Goal: Task Accomplishment & Management: Manage account settings

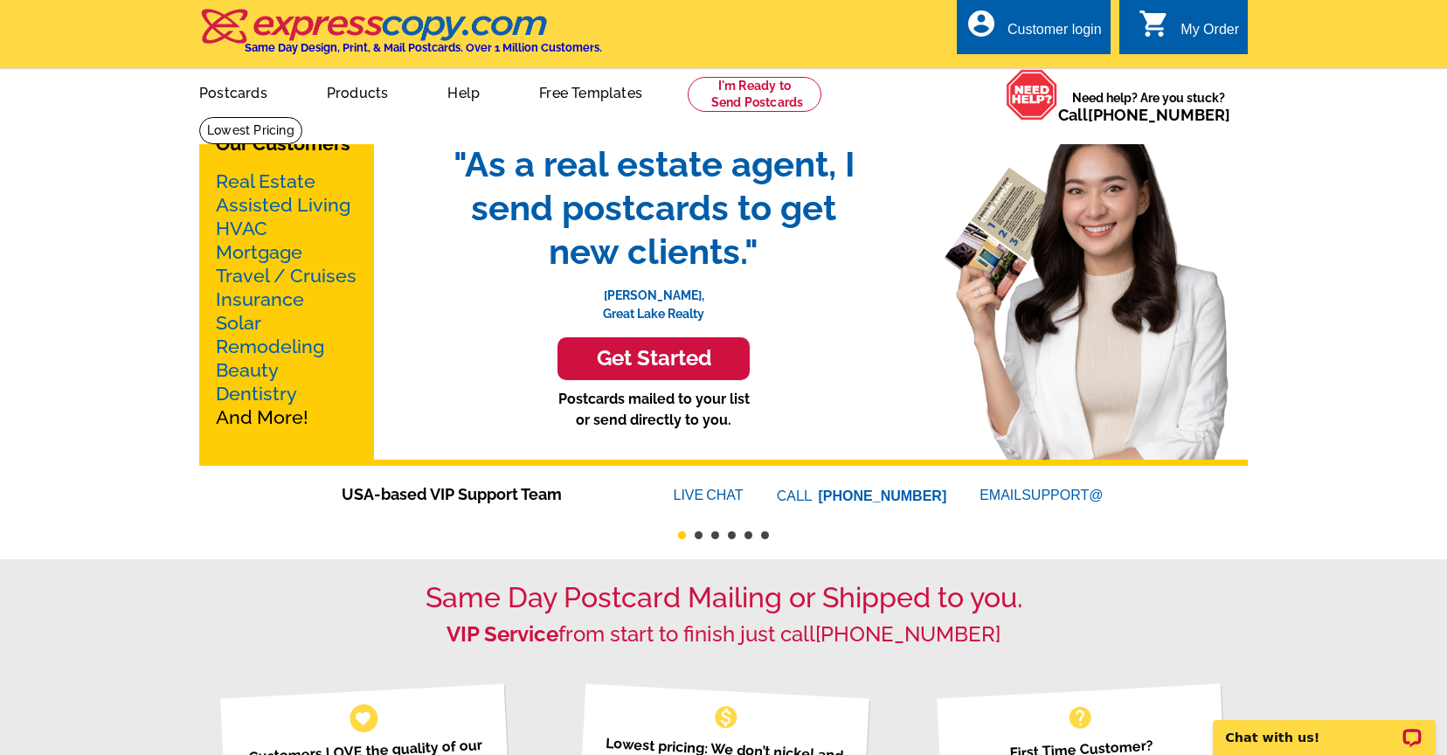
click at [1044, 25] on div "Customer login" at bounding box center [1055, 34] width 94 height 24
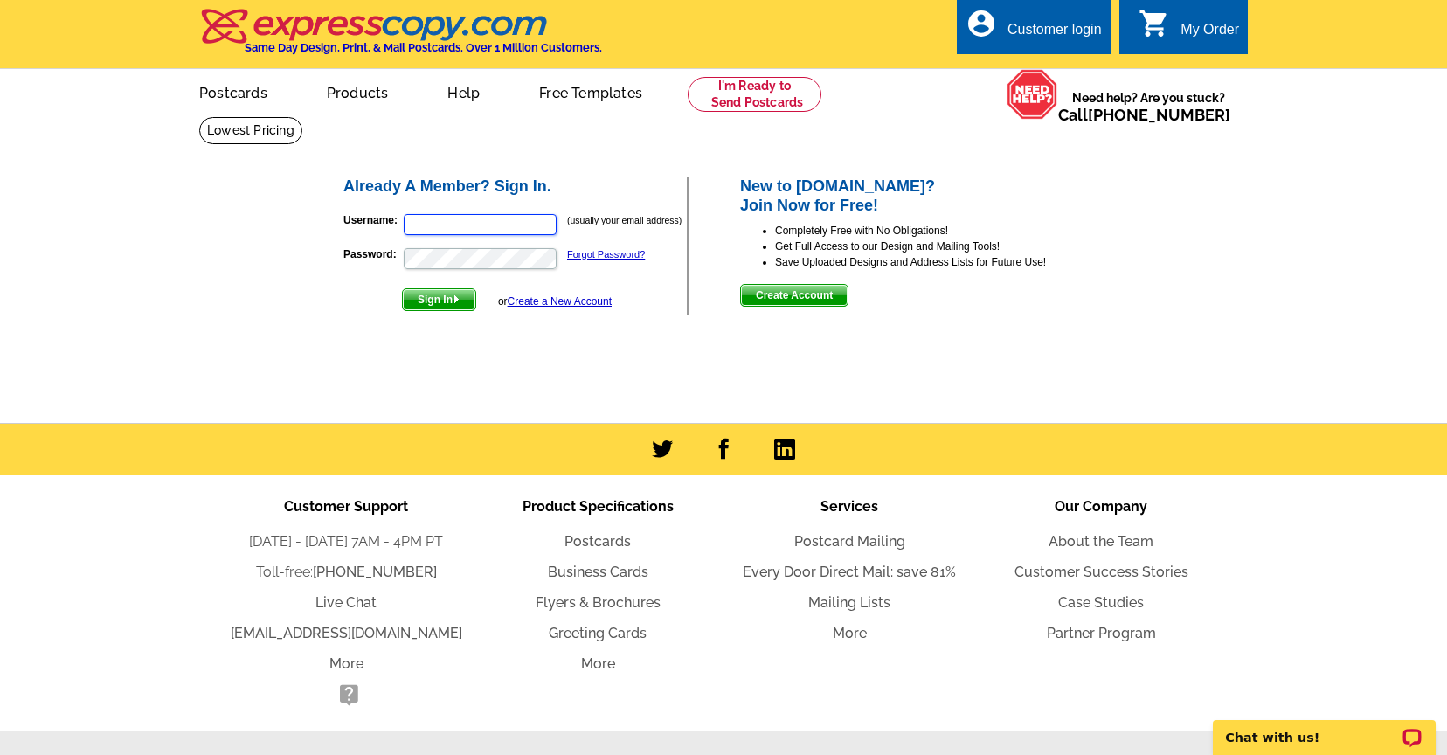
click at [484, 215] on input "Username:" at bounding box center [480, 224] width 153 height 21
type input "[PERSON_NAME][EMAIL_ADDRESS][DOMAIN_NAME]"
click at [441, 294] on span "Sign In" at bounding box center [439, 299] width 73 height 21
